Goal: Task Accomplishment & Management: Complete application form

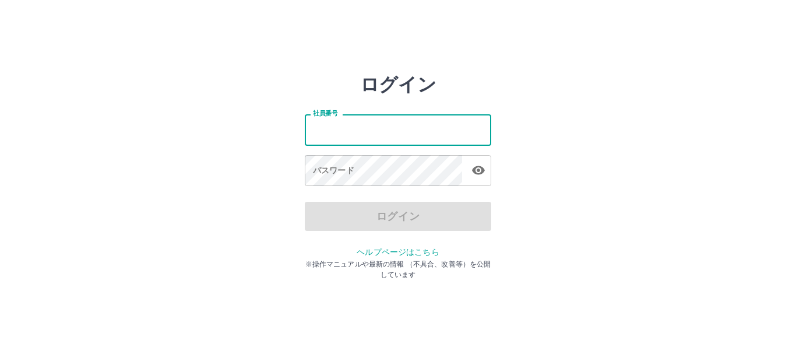
type input "*******"
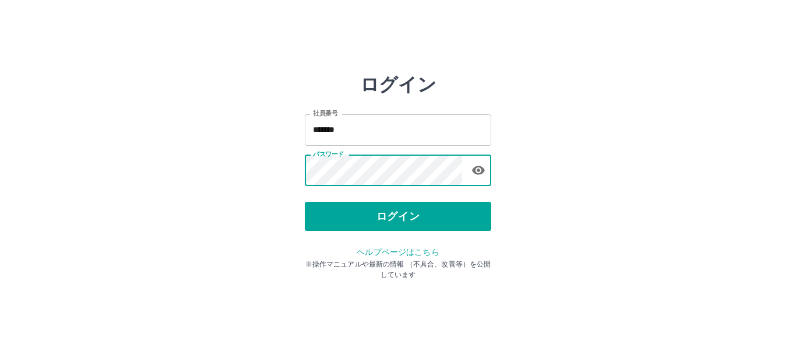
click at [444, 220] on button "ログイン" at bounding box center [398, 216] width 186 height 29
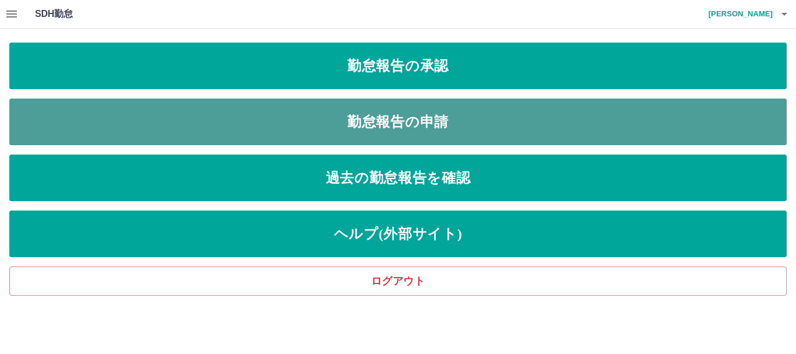
click at [513, 127] on link "勤怠報告の申請" at bounding box center [397, 121] width 777 height 47
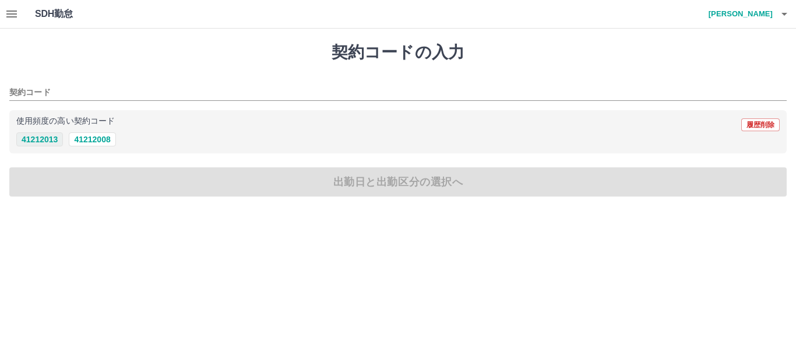
click at [53, 137] on button "41212013" at bounding box center [39, 139] width 47 height 14
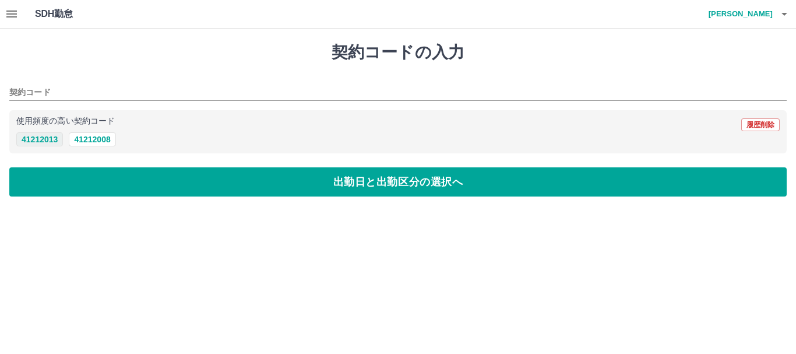
type input "********"
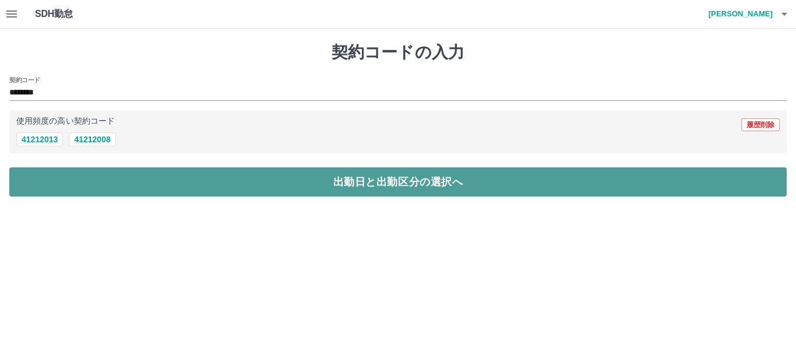
click at [57, 181] on button "出勤日と出勤区分の選択へ" at bounding box center [397, 181] width 777 height 29
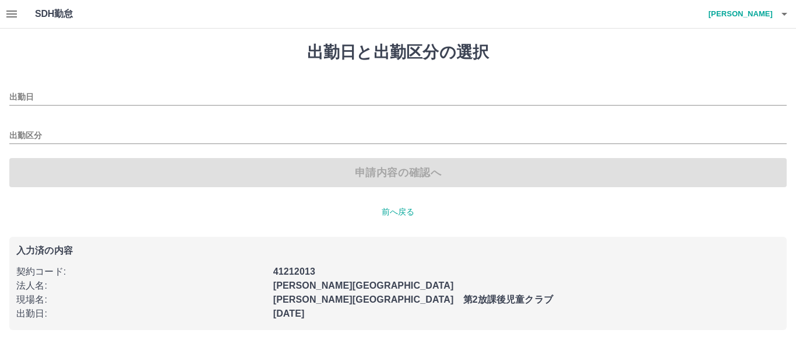
type input "**********"
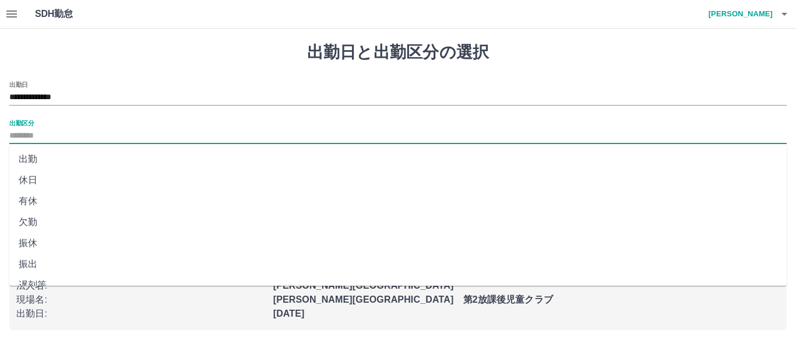
drag, startPoint x: 24, startPoint y: 129, endPoint x: 30, endPoint y: 132, distance: 6.3
click at [26, 129] on input "出勤区分" at bounding box center [397, 136] width 777 height 15
click at [29, 163] on li "出勤" at bounding box center [397, 159] width 777 height 21
type input "**"
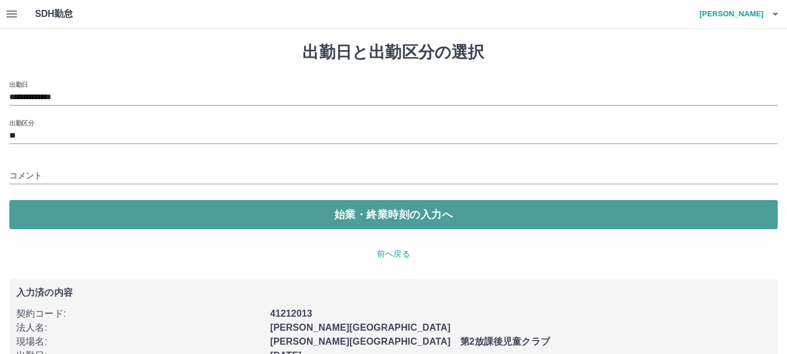
click at [72, 220] on button "始業・終業時刻の入力へ" at bounding box center [393, 214] width 768 height 29
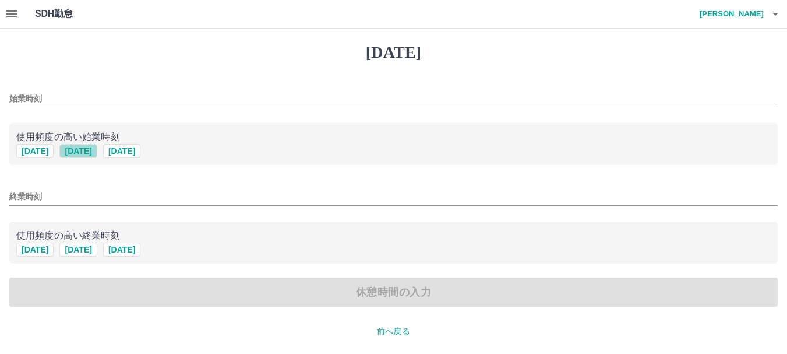
click at [80, 148] on button "[DATE]" at bounding box center [77, 151] width 37 height 14
type input "****"
click at [33, 251] on button "[DATE]" at bounding box center [34, 249] width 37 height 14
type input "****"
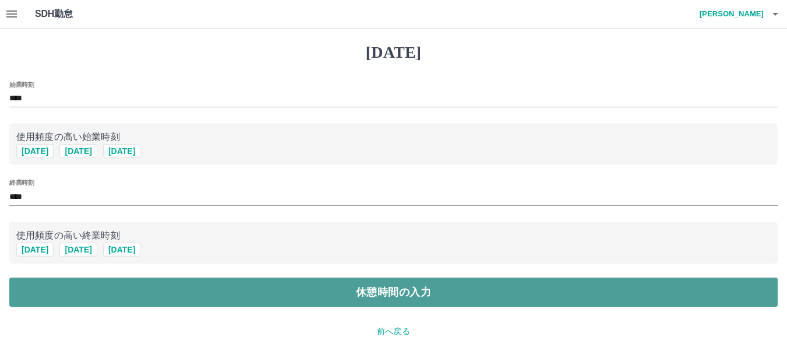
click at [115, 292] on button "休憩時間の入力" at bounding box center [393, 291] width 768 height 29
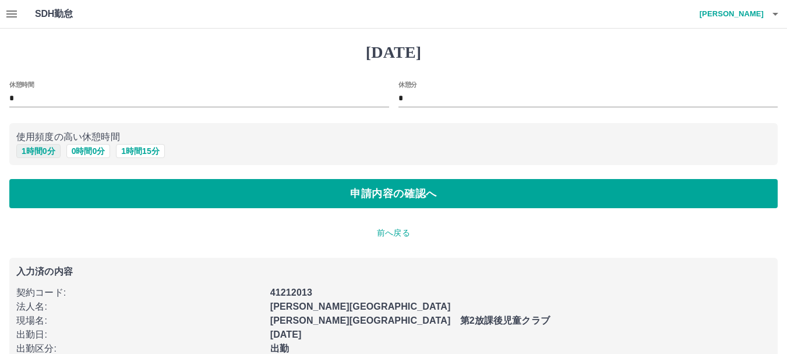
click at [49, 149] on button "1 時間 0 分" at bounding box center [38, 151] width 44 height 14
type input "*"
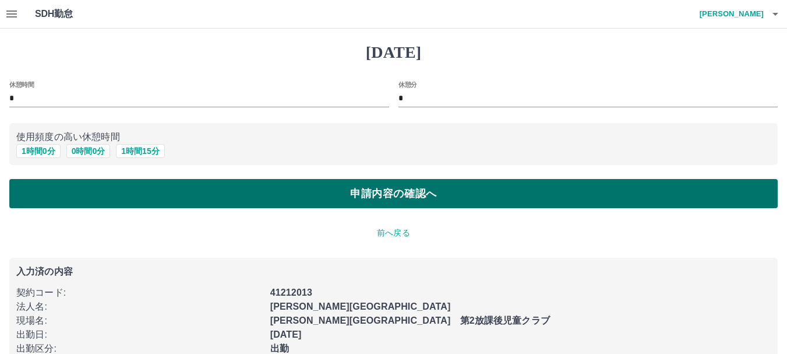
click at [288, 190] on button "申請内容の確認へ" at bounding box center [393, 193] width 768 height 29
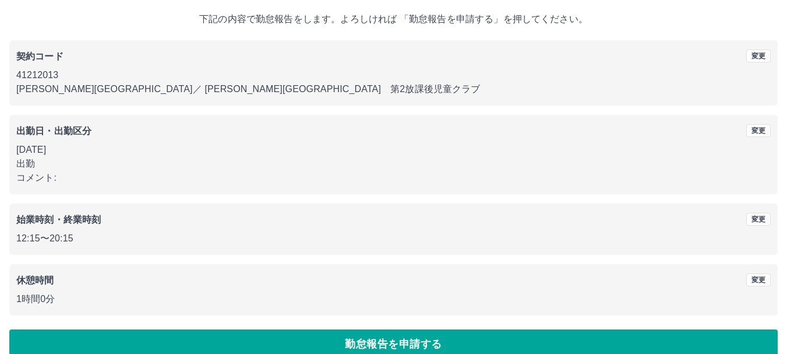
scroll to position [83, 0]
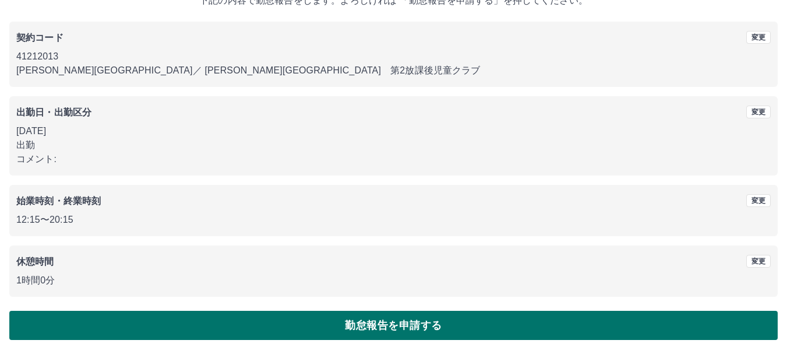
click at [204, 317] on button "勤怠報告を申請する" at bounding box center [393, 324] width 768 height 29
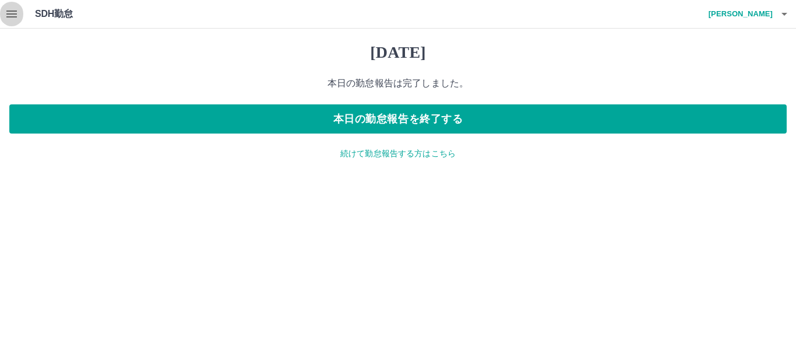
click at [13, 11] on icon "button" at bounding box center [11, 13] width 10 height 7
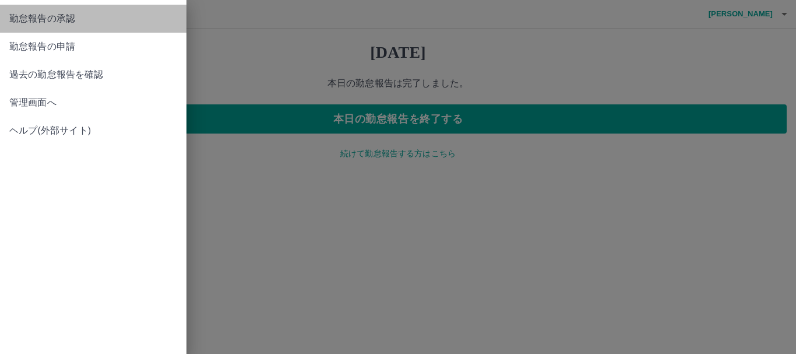
click at [34, 19] on span "勤怠報告の承認" at bounding box center [93, 19] width 168 height 14
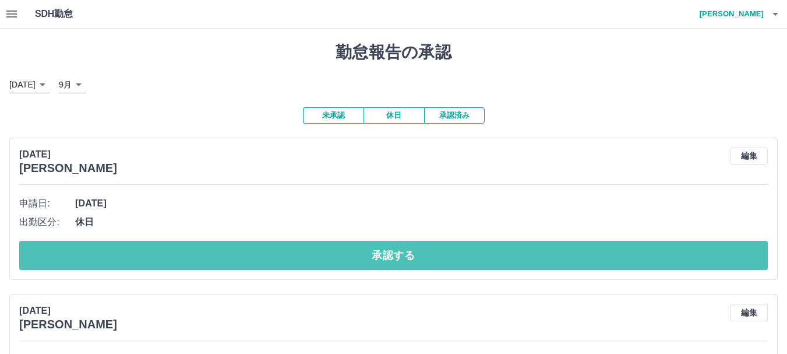
drag, startPoint x: 313, startPoint y: 255, endPoint x: 289, endPoint y: 250, distance: 24.5
click at [311, 256] on button "承認する" at bounding box center [393, 255] width 749 height 29
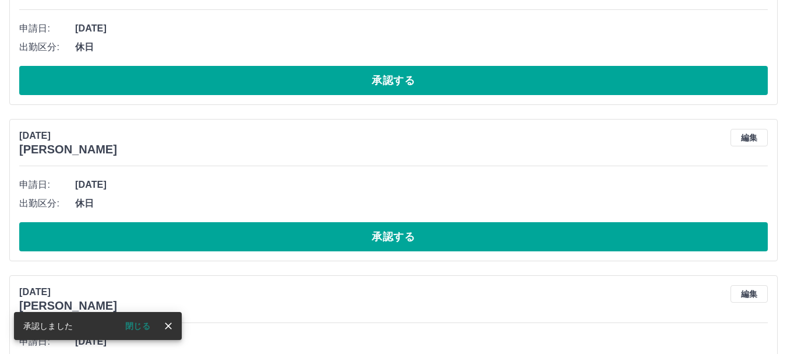
scroll to position [19, 0]
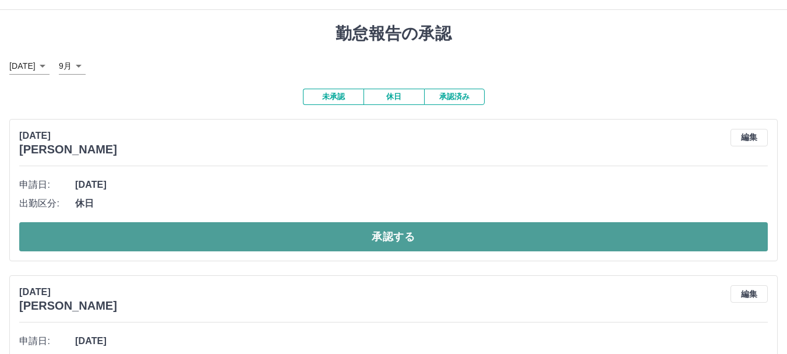
click at [328, 235] on button "承認する" at bounding box center [393, 236] width 749 height 29
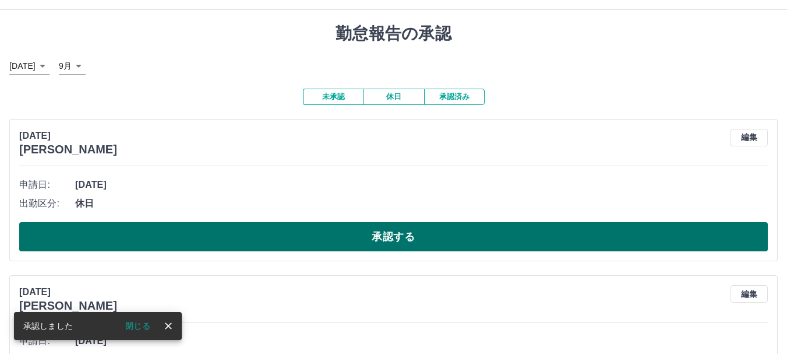
click at [340, 240] on button "承認する" at bounding box center [393, 236] width 749 height 29
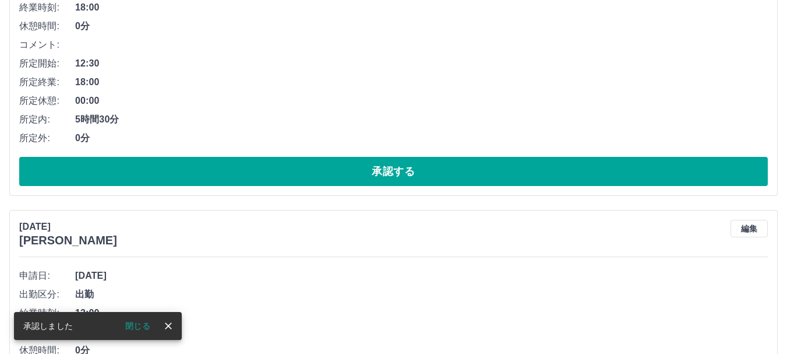
scroll to position [96, 0]
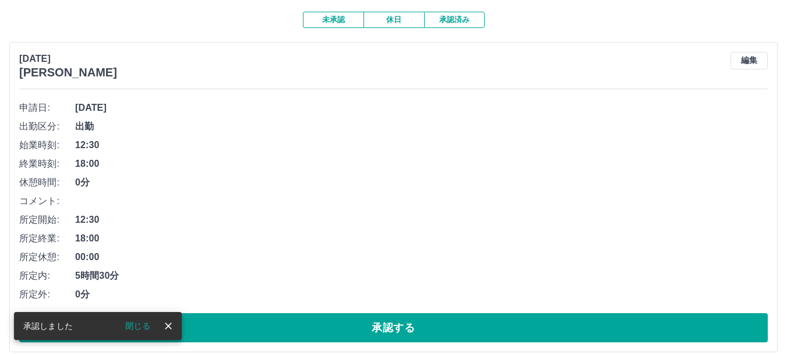
drag, startPoint x: 322, startPoint y: 336, endPoint x: 316, endPoint y: 307, distance: 29.8
click at [316, 318] on button "承認する" at bounding box center [393, 327] width 749 height 29
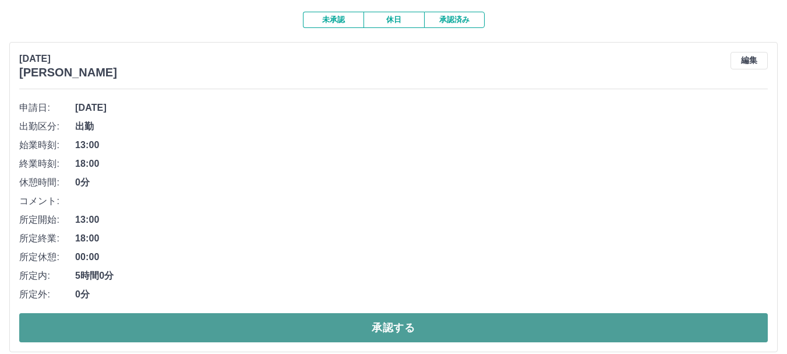
click at [287, 330] on button "承認する" at bounding box center [393, 327] width 749 height 29
click at [391, 320] on button "承認する" at bounding box center [393, 327] width 749 height 29
click at [323, 326] on button "承認する" at bounding box center [393, 327] width 749 height 29
click at [322, 325] on button "承認する" at bounding box center [393, 327] width 749 height 29
click at [261, 326] on button "承認する" at bounding box center [393, 327] width 749 height 29
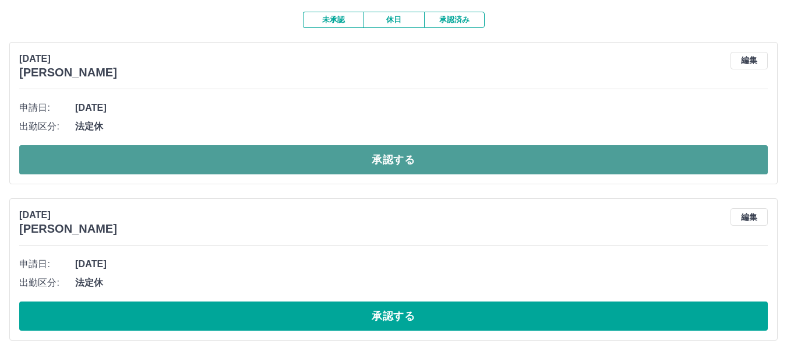
click at [218, 160] on button "承認する" at bounding box center [393, 159] width 749 height 29
click at [249, 157] on button "承認する" at bounding box center [393, 159] width 749 height 29
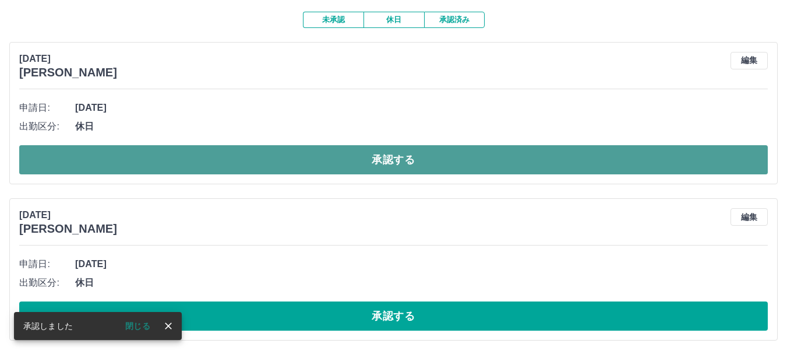
click at [253, 157] on button "承認する" at bounding box center [393, 159] width 749 height 29
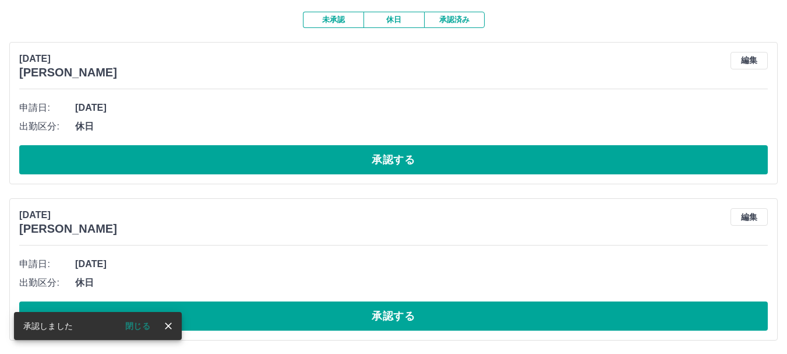
click at [272, 168] on button "承認する" at bounding box center [393, 159] width 749 height 29
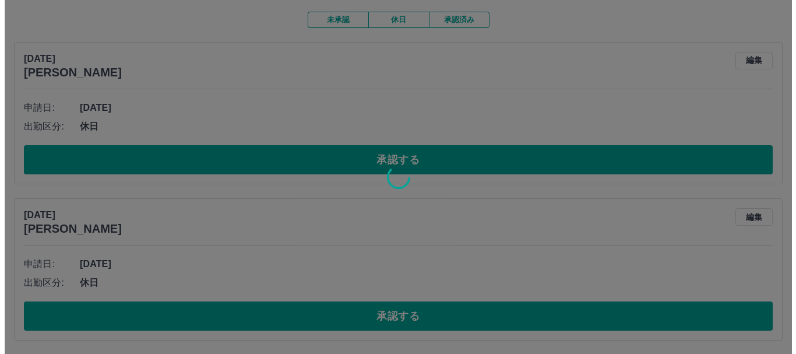
scroll to position [0, 0]
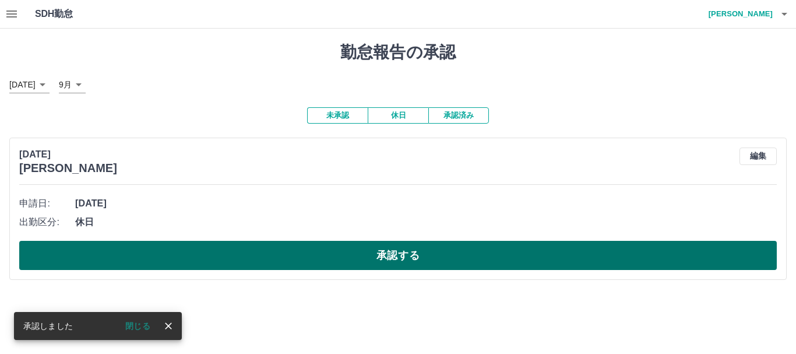
click at [266, 257] on button "承認する" at bounding box center [397, 255] width 757 height 29
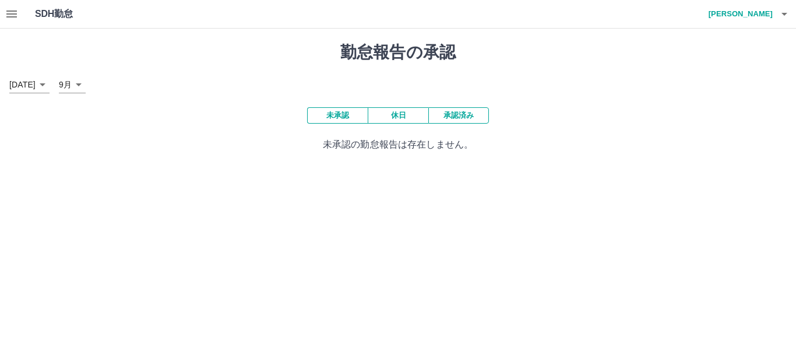
click at [12, 11] on icon "button" at bounding box center [11, 13] width 10 height 7
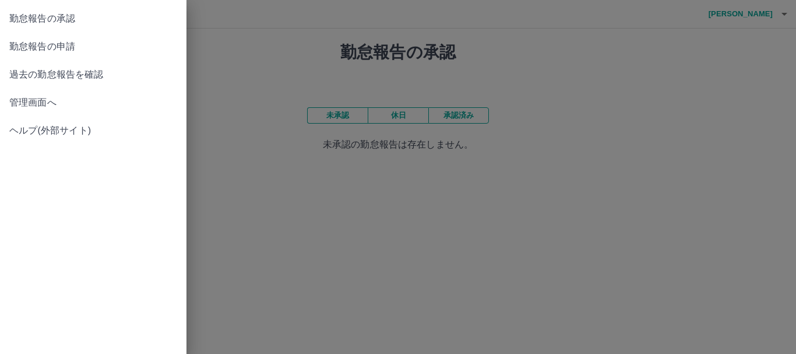
click at [62, 52] on span "勤怠報告の申請" at bounding box center [93, 47] width 168 height 14
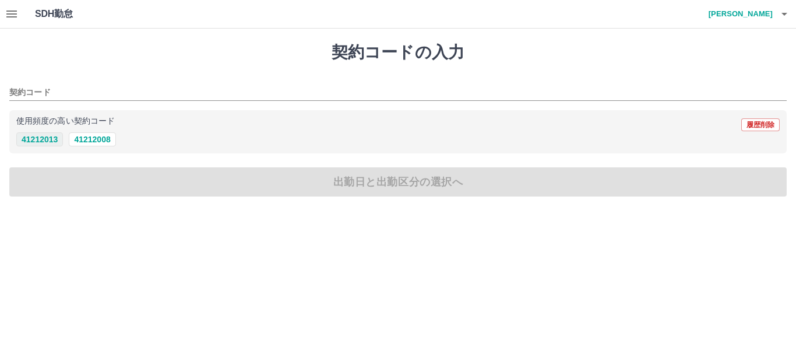
click at [40, 142] on button "41212013" at bounding box center [39, 139] width 47 height 14
type input "********"
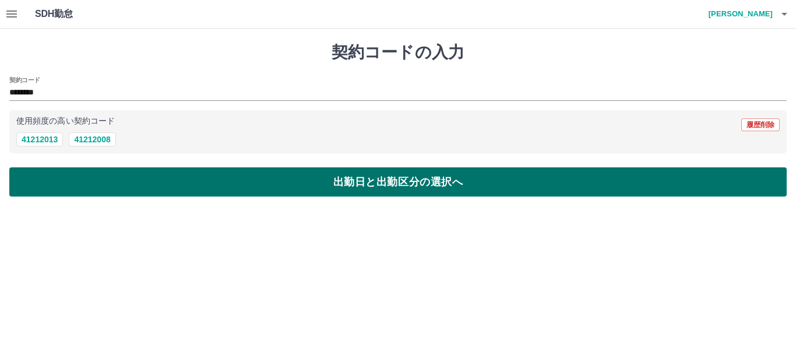
click at [60, 172] on button "出勤日と出勤区分の選択へ" at bounding box center [397, 181] width 777 height 29
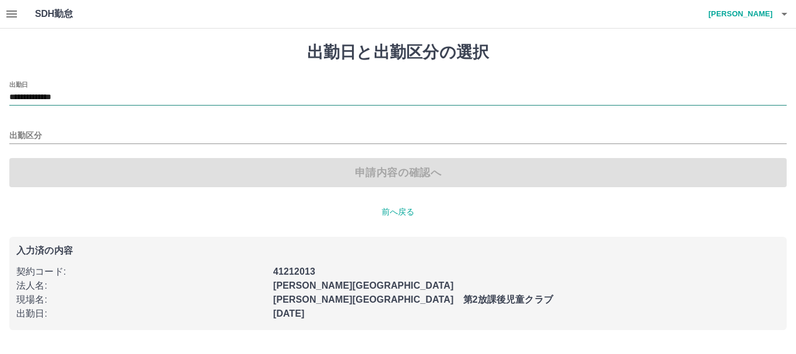
click at [40, 97] on input "**********" at bounding box center [397, 97] width 777 height 15
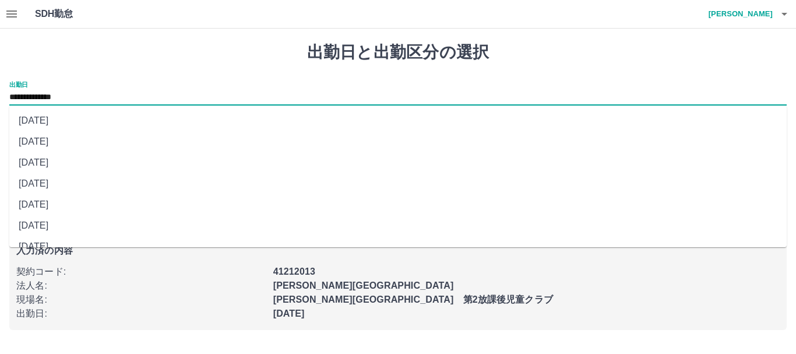
click at [79, 160] on li "[DATE]" at bounding box center [397, 162] width 777 height 21
type input "**********"
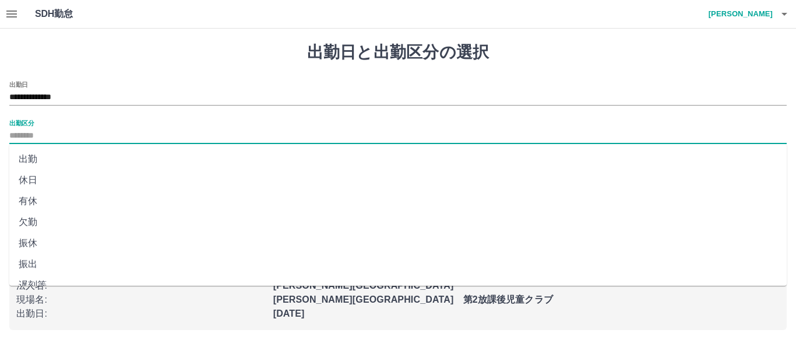
click at [31, 131] on input "出勤区分" at bounding box center [397, 136] width 777 height 15
click at [26, 249] on li "法定休" at bounding box center [397, 249] width 777 height 21
type input "***"
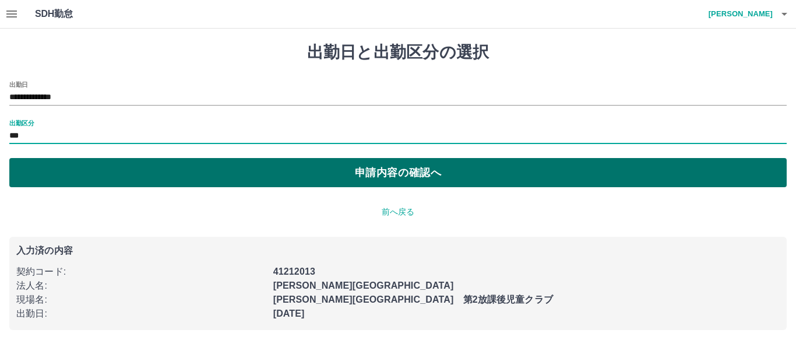
click at [121, 170] on button "申請内容の確認へ" at bounding box center [397, 172] width 777 height 29
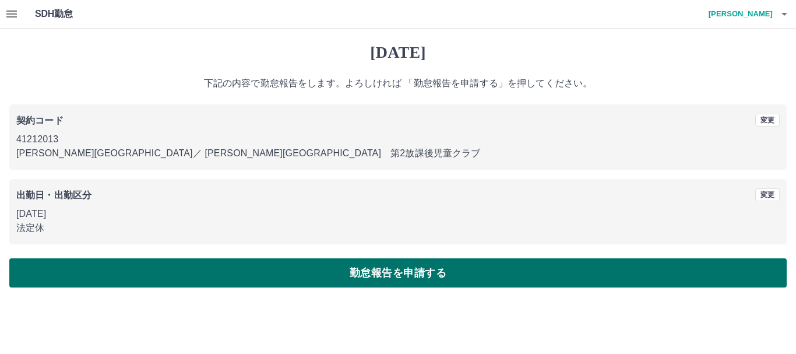
click at [113, 272] on button "勤怠報告を申請する" at bounding box center [397, 272] width 777 height 29
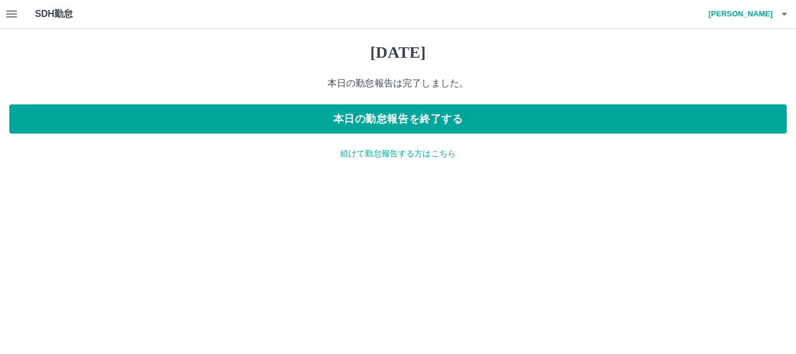
click at [12, 13] on icon "button" at bounding box center [11, 13] width 10 height 7
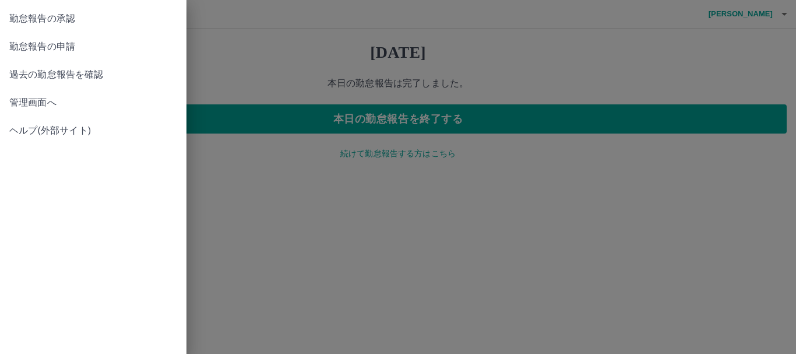
click at [40, 44] on span "勤怠報告の申請" at bounding box center [93, 47] width 168 height 14
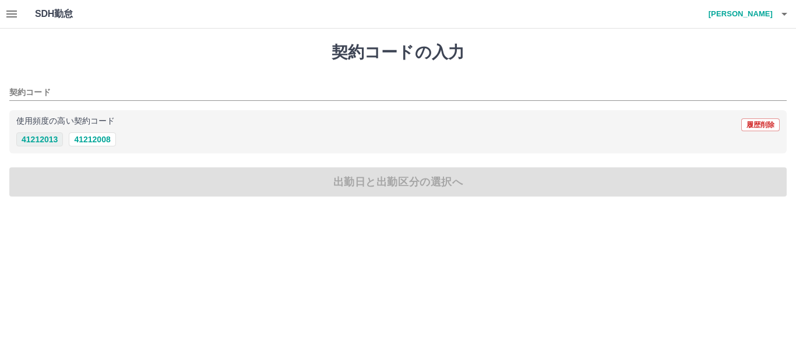
click at [51, 136] on button "41212013" at bounding box center [39, 139] width 47 height 14
type input "********"
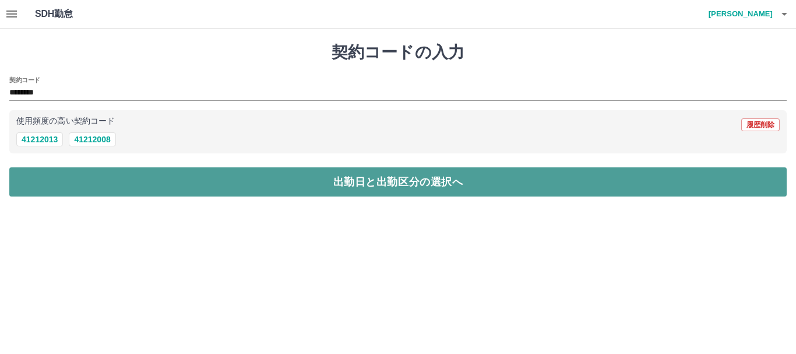
click at [66, 182] on button "出勤日と出勤区分の選択へ" at bounding box center [397, 181] width 777 height 29
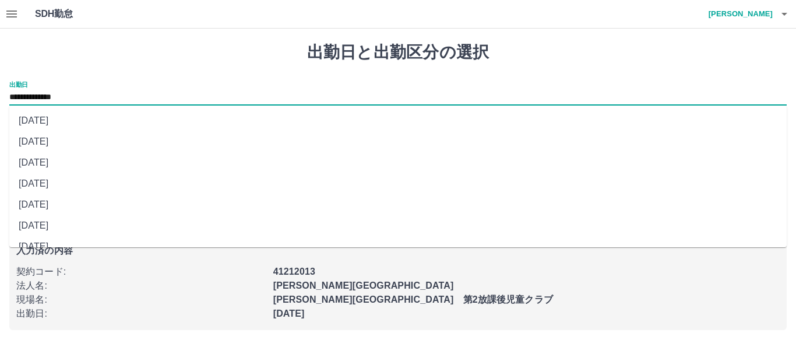
click at [107, 94] on input "**********" at bounding box center [397, 97] width 777 height 15
click at [87, 119] on li "[DATE]" at bounding box center [397, 120] width 777 height 21
type input "**********"
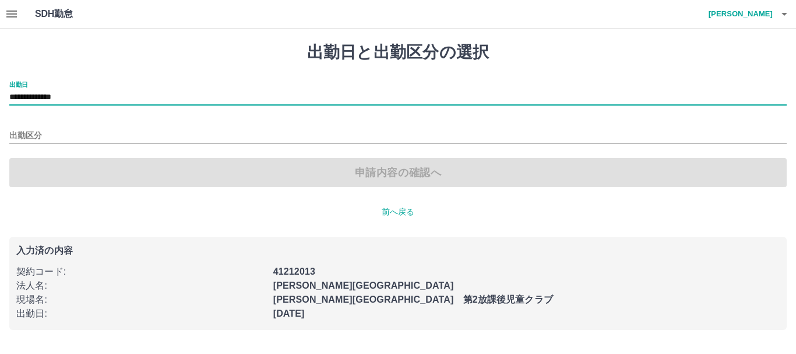
click at [27, 126] on div "出勤区分" at bounding box center [397, 131] width 777 height 24
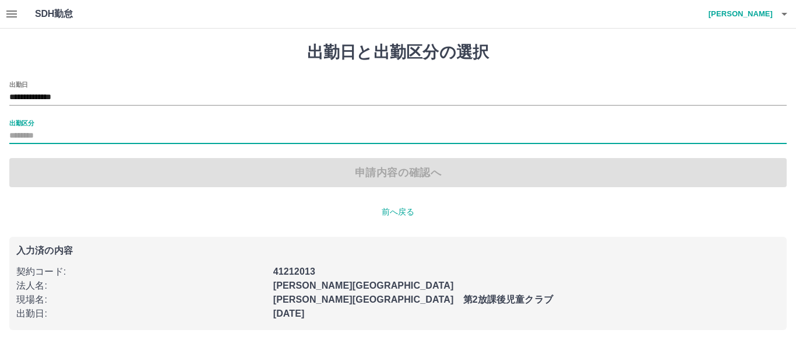
click at [32, 137] on input "出勤区分" at bounding box center [397, 136] width 777 height 15
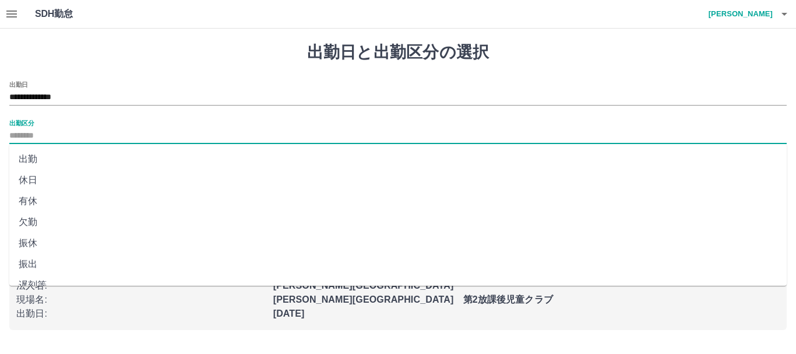
click at [29, 180] on li "休日" at bounding box center [397, 180] width 777 height 21
type input "**"
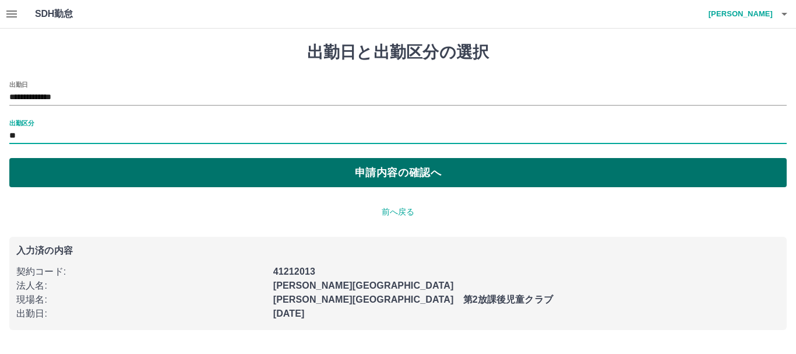
click at [42, 172] on button "申請内容の確認へ" at bounding box center [397, 172] width 777 height 29
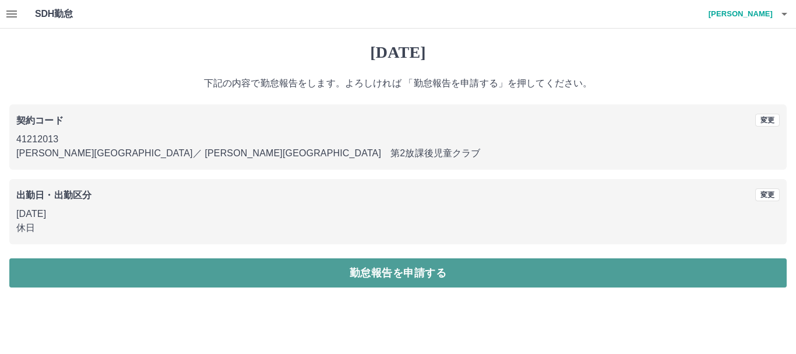
click at [86, 270] on button "勤怠報告を申請する" at bounding box center [397, 272] width 777 height 29
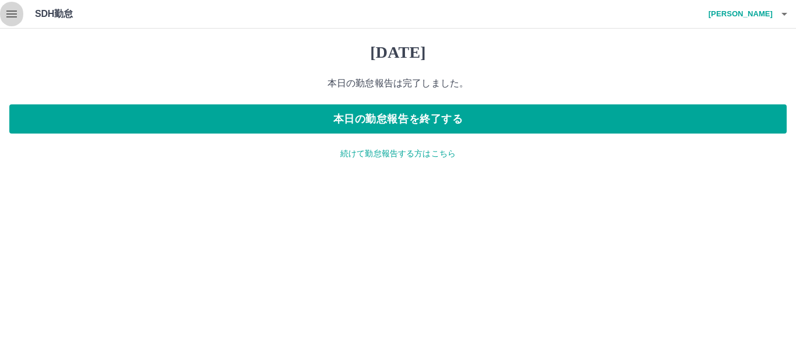
click at [12, 13] on icon "button" at bounding box center [12, 14] width 14 height 14
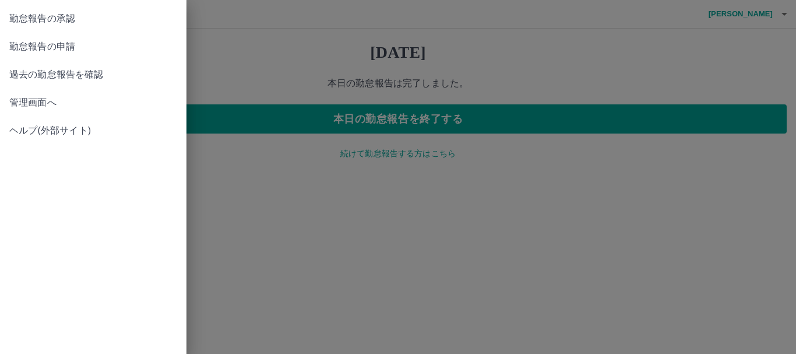
drag, startPoint x: 15, startPoint y: 13, endPoint x: 280, endPoint y: 273, distance: 371.2
click at [280, 273] on div at bounding box center [398, 177] width 796 height 354
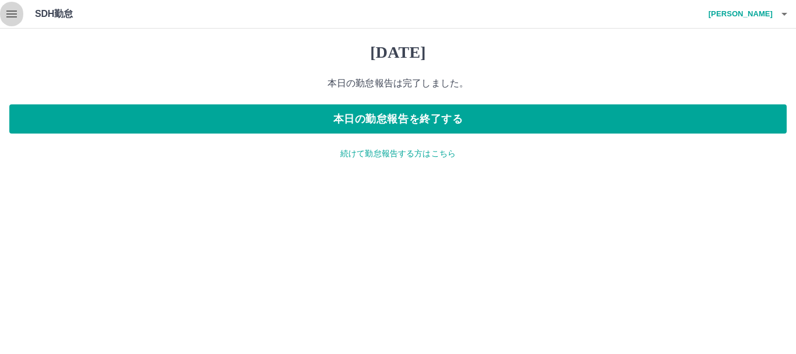
click at [10, 14] on icon "button" at bounding box center [11, 13] width 10 height 7
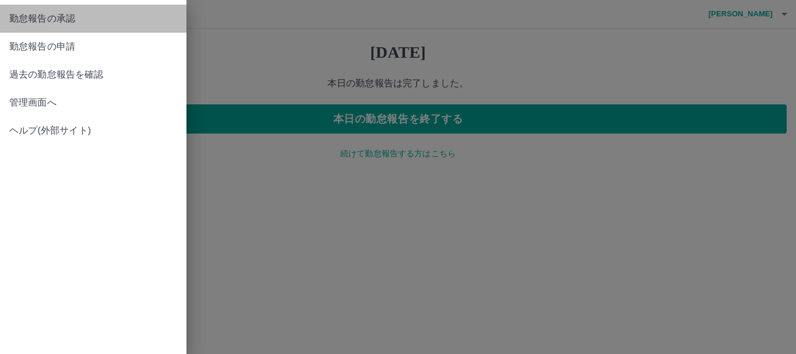
click at [62, 13] on span "勤怠報告の承認" at bounding box center [93, 19] width 168 height 14
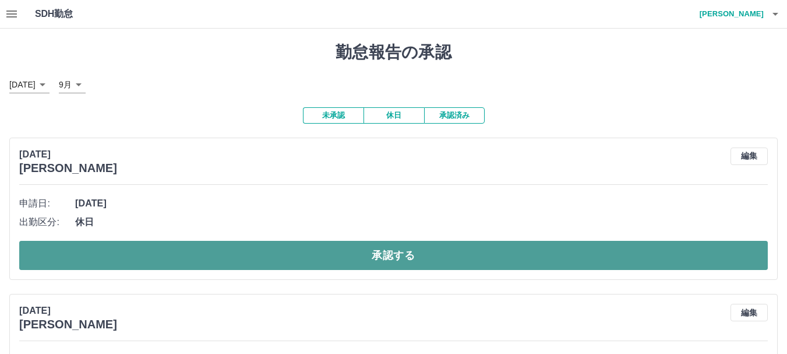
click at [147, 249] on button "承認する" at bounding box center [393, 255] width 749 height 29
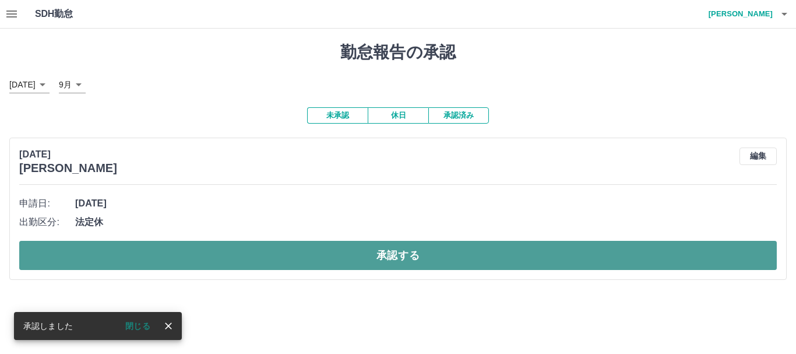
click at [157, 257] on button "承認する" at bounding box center [397, 255] width 757 height 29
